Goal: Book appointment/travel/reservation

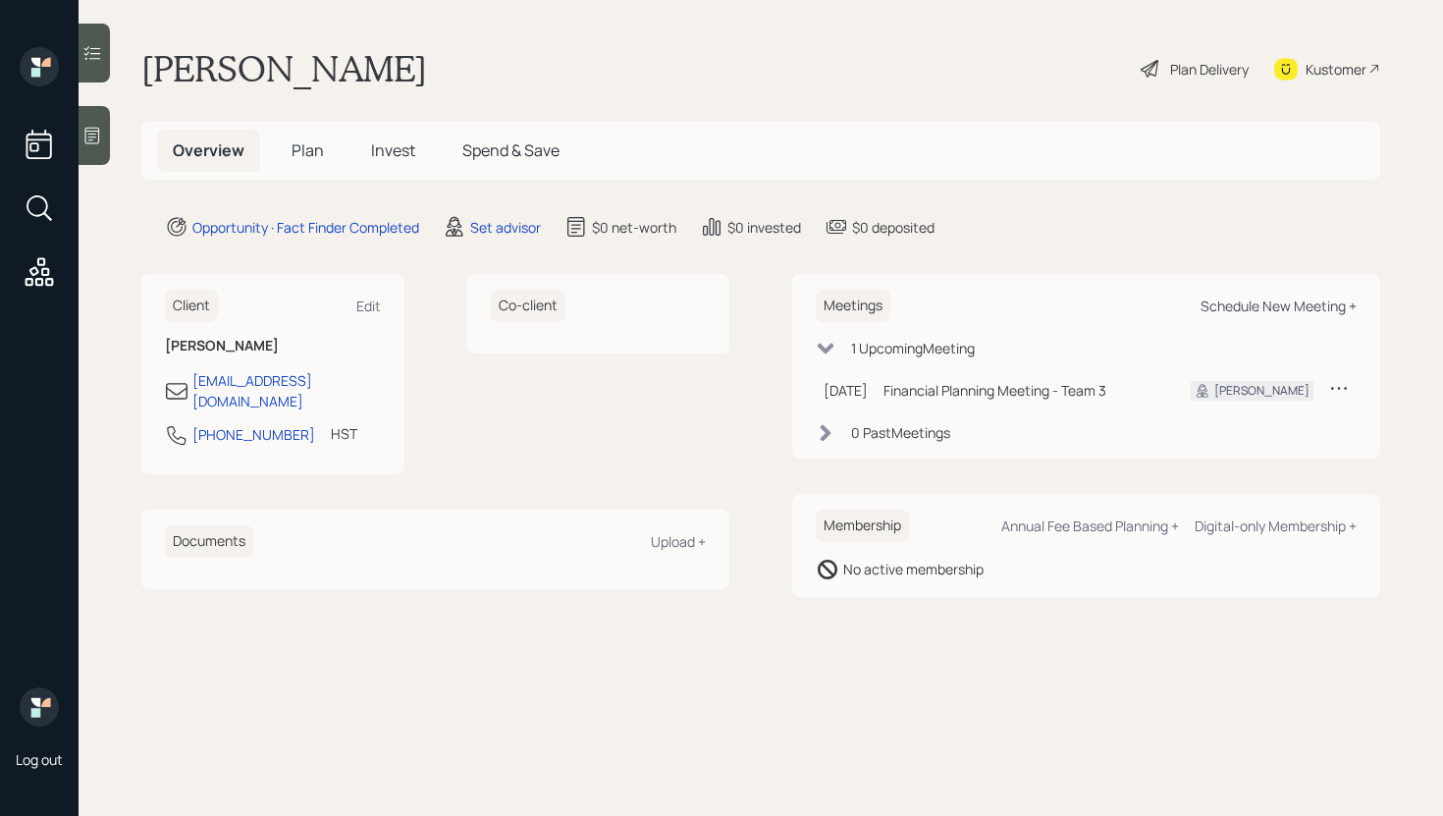
click at [1244, 305] on div "Schedule New Meeting +" at bounding box center [1278, 305] width 156 height 19
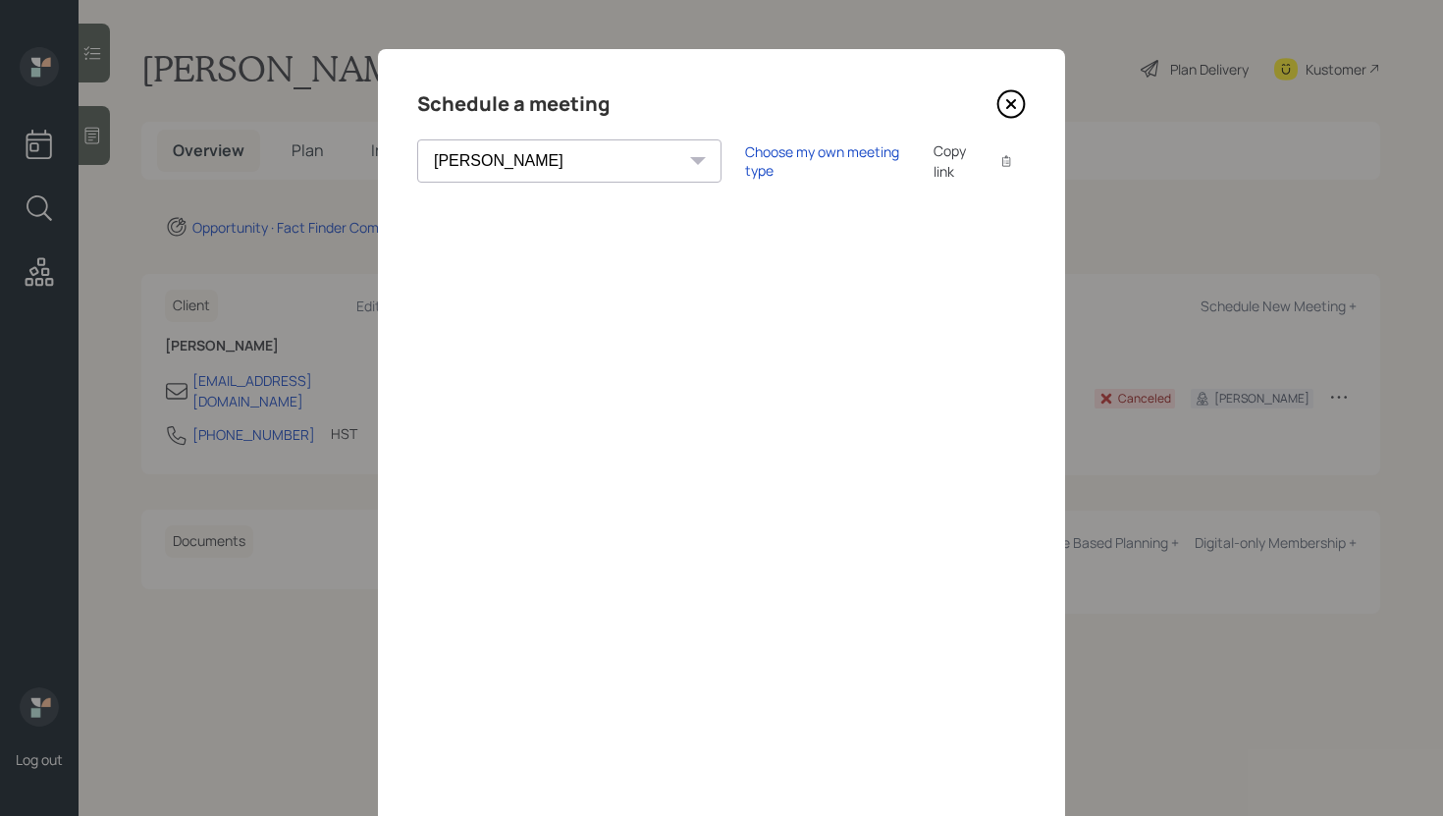
click at [559, 173] on select "Theresa Spinello Matthew Burke Xavier Ross Eitan Bar-David Ian Yamey Trevor Nel…" at bounding box center [569, 160] width 304 height 43
select select "b1d8ea90-abcc-42aa-86cc-4f33a132aacc"
click at [417, 139] on select "Theresa Spinello Matthew Burke Xavier Ross Eitan Bar-David Ian Yamey Trevor Nel…" at bounding box center [569, 160] width 304 height 43
click at [1006, 103] on icon at bounding box center [1010, 103] width 29 height 29
